Goal: Find specific page/section

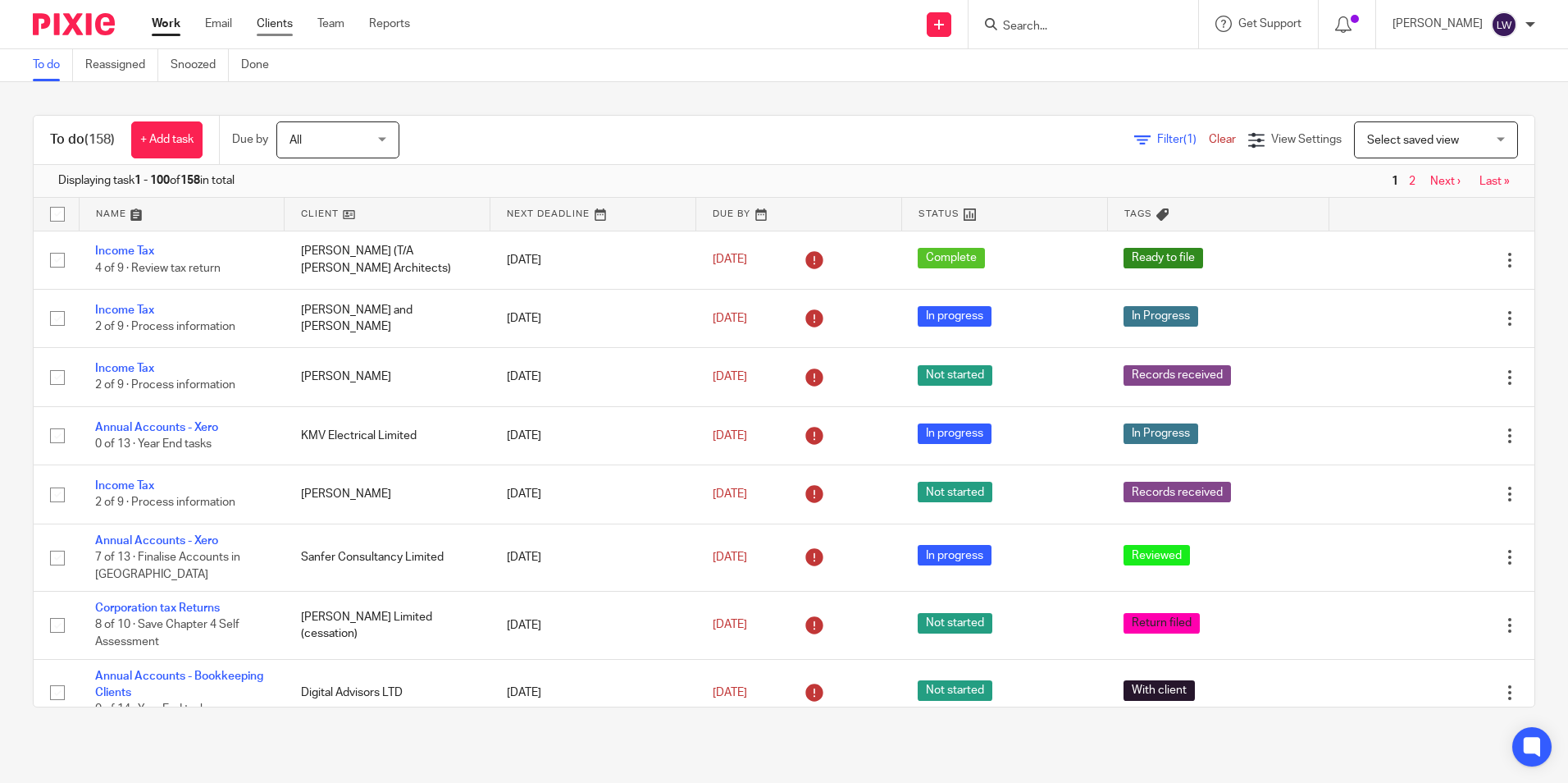
click at [280, 21] on link "Clients" at bounding box center [274, 24] width 36 height 17
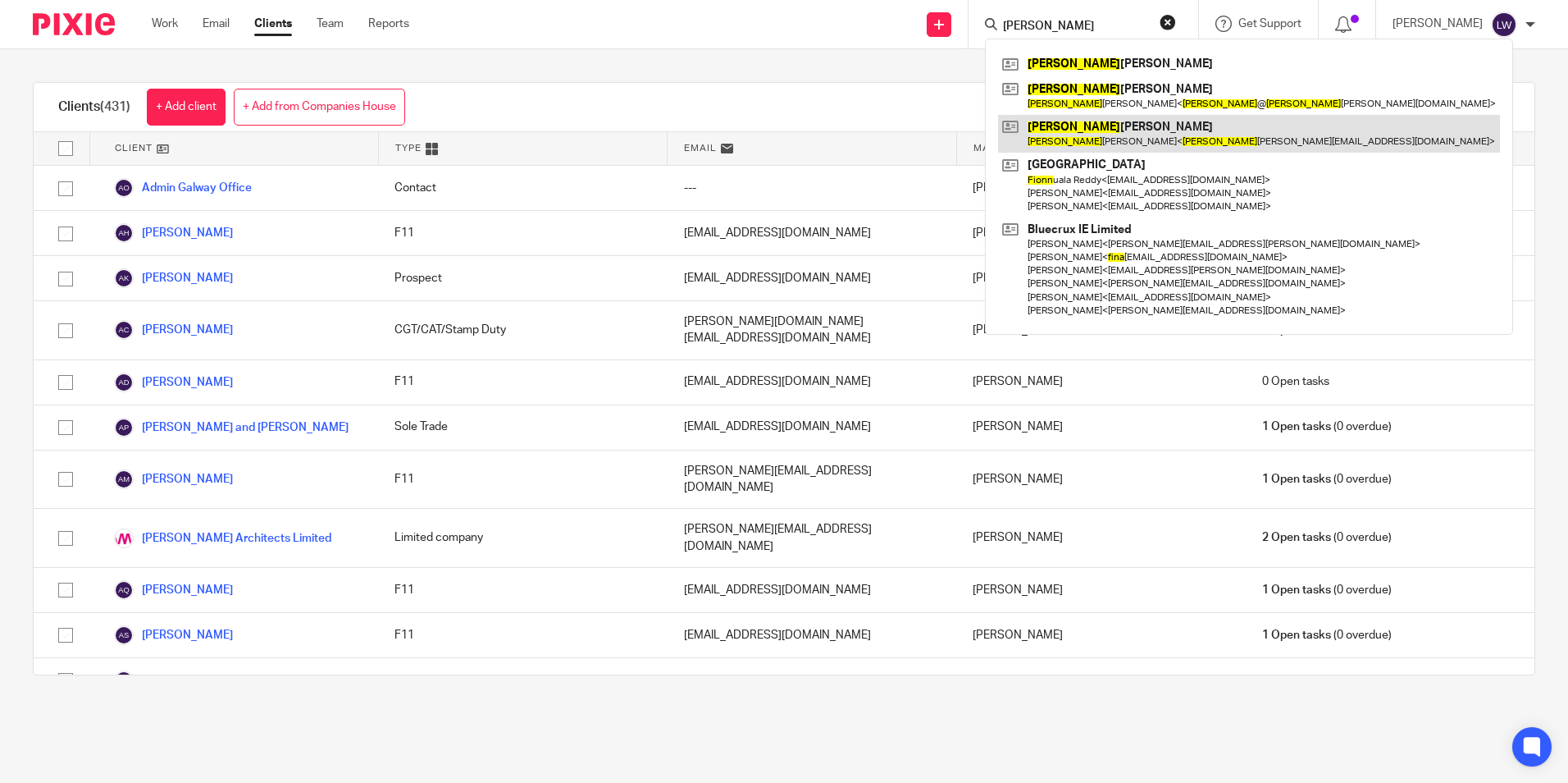
type input "[PERSON_NAME]"
click at [1203, 140] on link at bounding box center [1249, 133] width 502 height 38
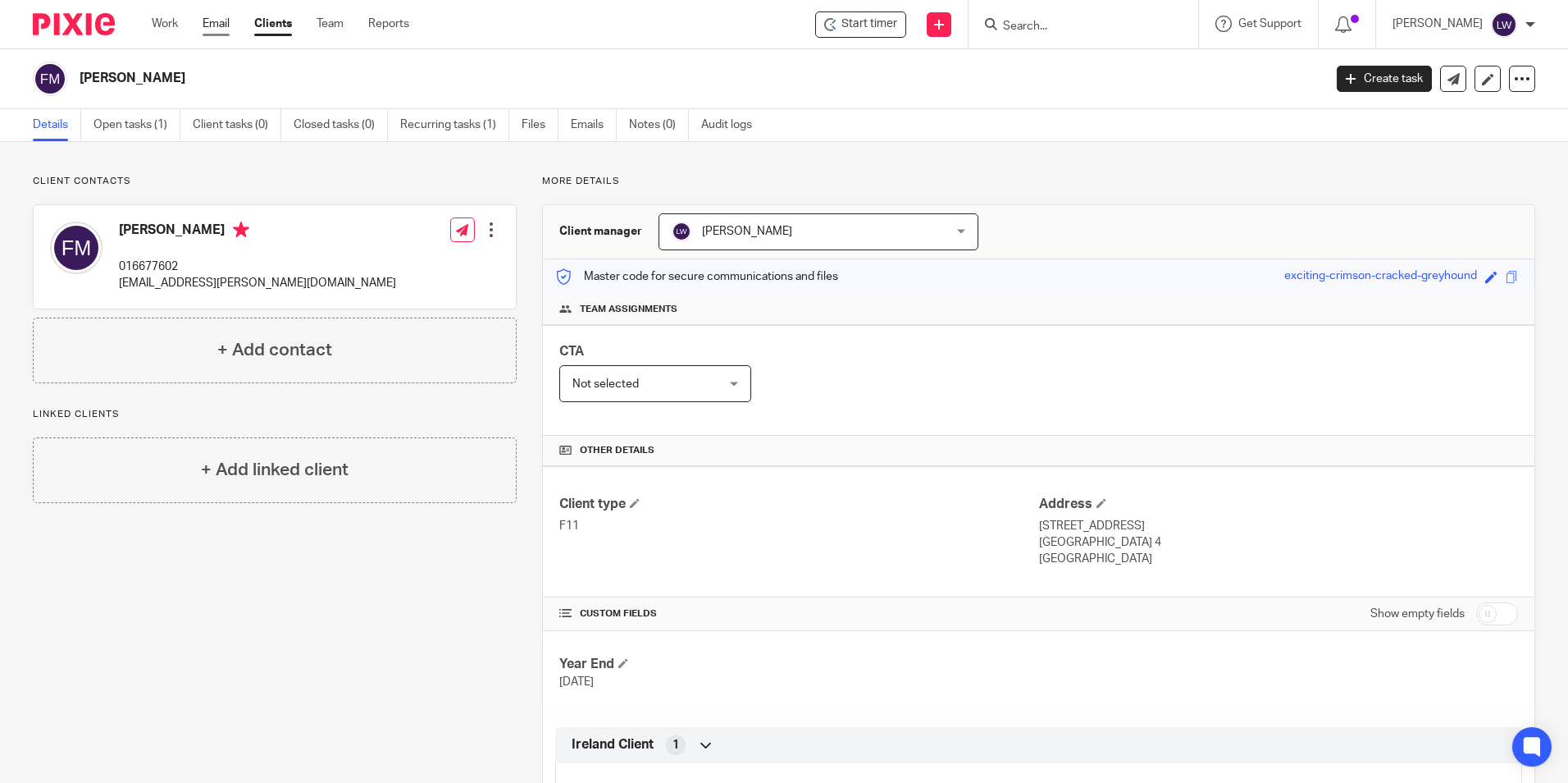
drag, startPoint x: 167, startPoint y: 18, endPoint x: 212, endPoint y: 28, distance: 46.1
click at [166, 19] on link "Work" at bounding box center [164, 24] width 27 height 17
